Goal: Information Seeking & Learning: Learn about a topic

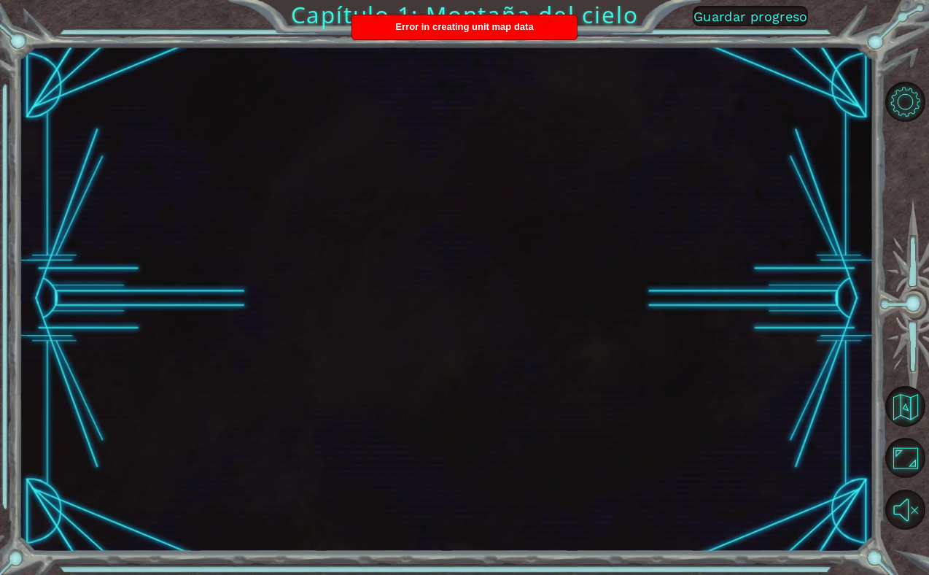
drag, startPoint x: 357, startPoint y: 77, endPoint x: 359, endPoint y: 70, distance: 7.6
click at [357, 76] on div at bounding box center [445, 298] width 855 height 505
click at [914, 422] on button "Volver al mapa" at bounding box center [905, 406] width 40 height 40
click at [912, 415] on button "Volver al mapa" at bounding box center [905, 406] width 40 height 40
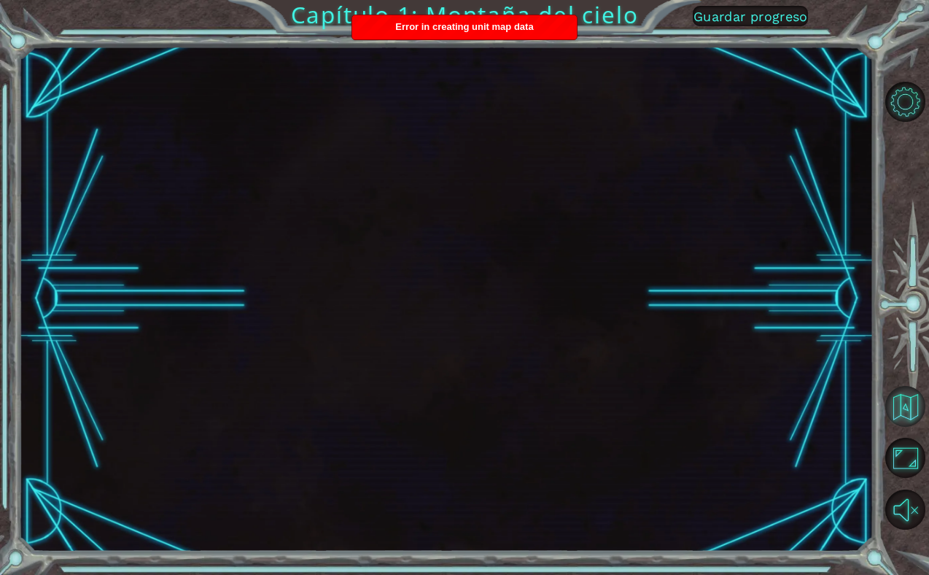
click at [912, 415] on button "Volver al mapa" at bounding box center [905, 406] width 40 height 40
click at [910, 414] on button "Volver al mapa" at bounding box center [905, 406] width 40 height 40
click at [889, 105] on button "Opciones de nivel" at bounding box center [905, 102] width 40 height 40
